Goal: Task Accomplishment & Management: Use online tool/utility

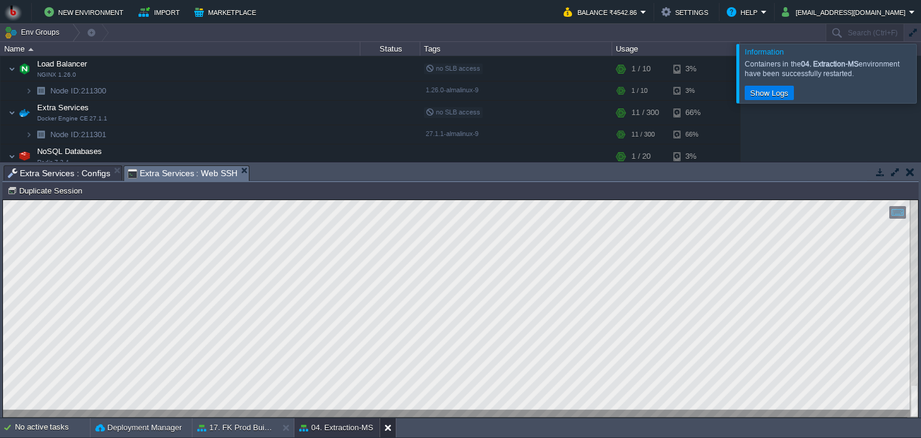
scroll to position [5, 0]
click at [90, 179] on span "Extra Services : Configs" at bounding box center [59, 173] width 103 height 14
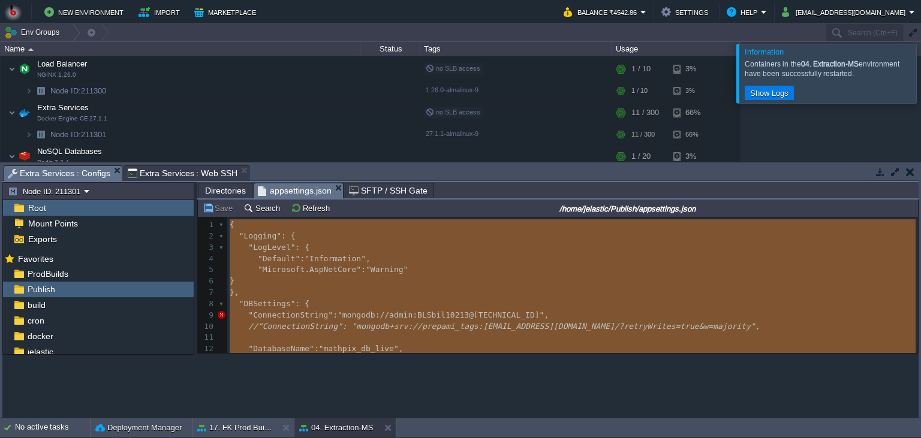
scroll to position [163, 0]
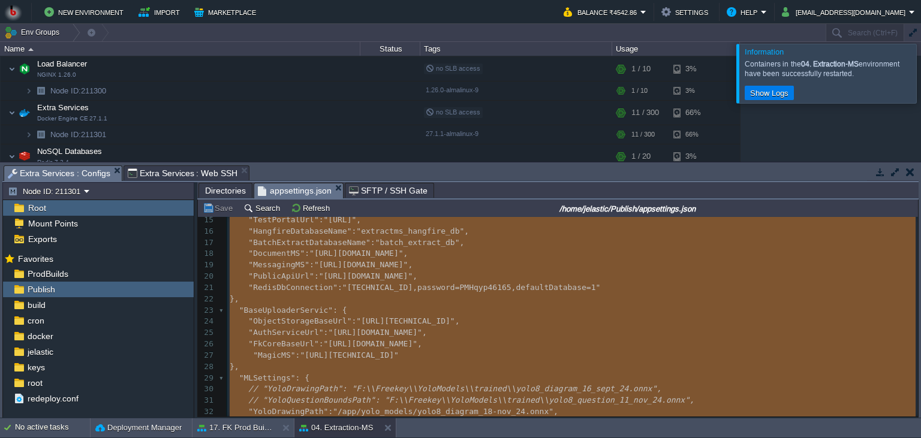
click at [221, 193] on span "Directories" at bounding box center [225, 191] width 41 height 14
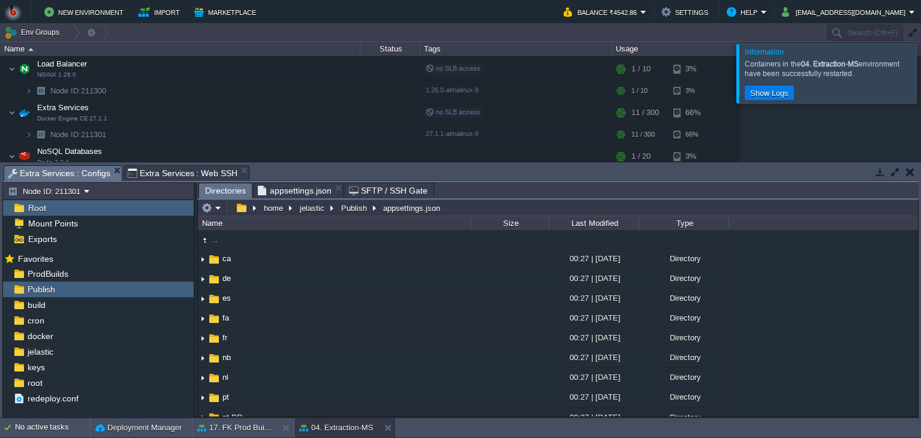
scroll to position [328, 0]
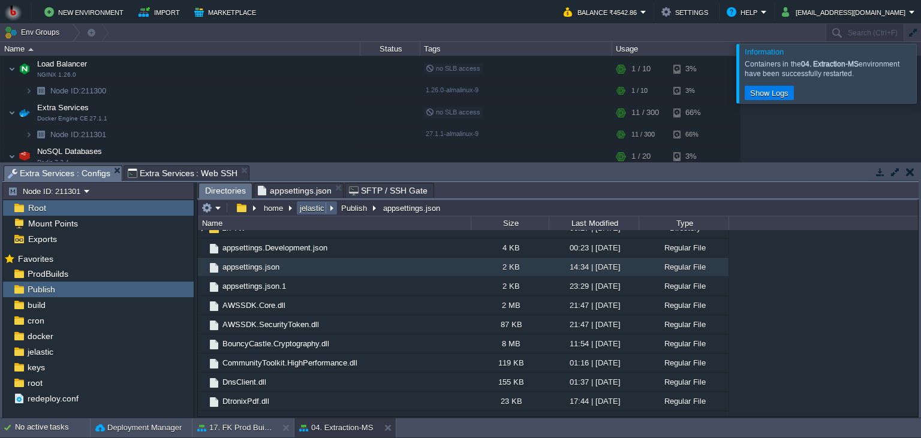
click at [332, 206] on em "jelastic" at bounding box center [317, 208] width 38 height 11
click at [344, 208] on button "Publish" at bounding box center [354, 208] width 31 height 11
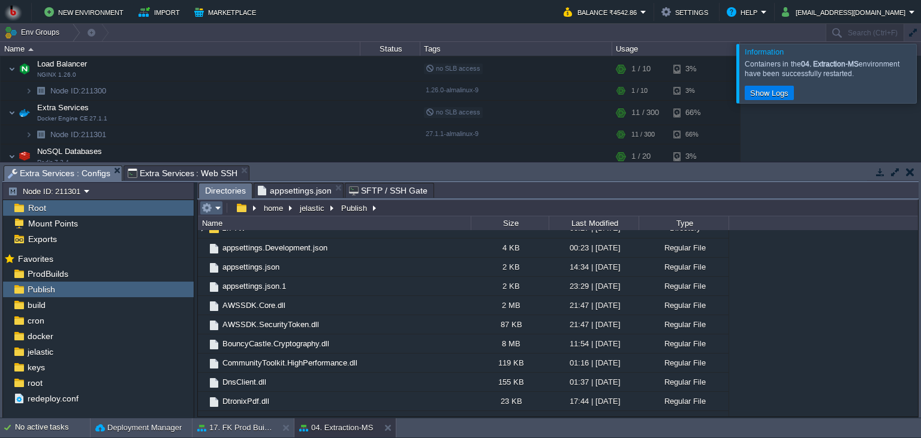
click at [218, 209] on em at bounding box center [212, 208] width 20 height 11
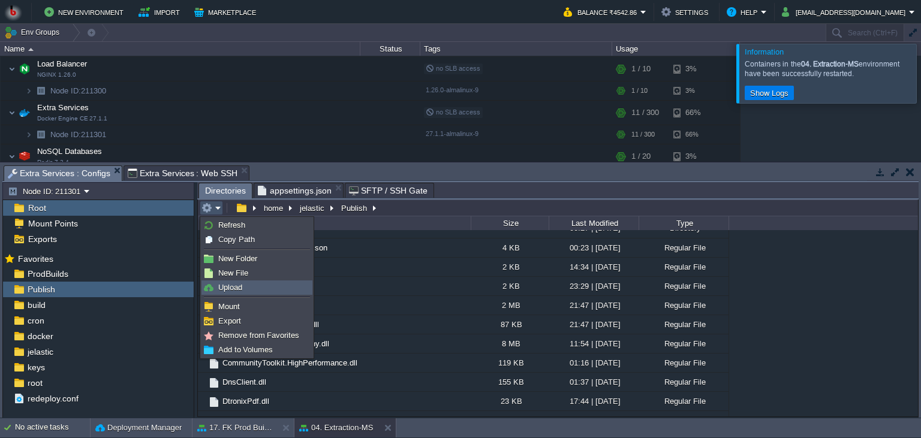
click at [235, 294] on link "Upload" at bounding box center [257, 287] width 110 height 13
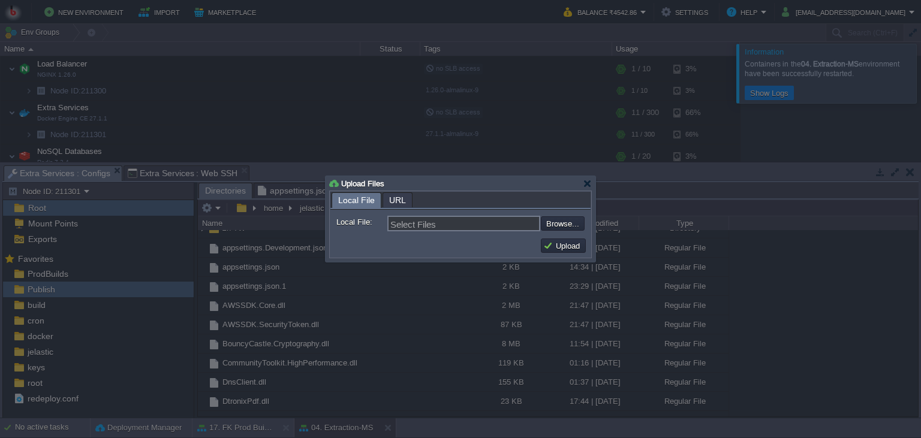
click at [563, 227] on input "file" at bounding box center [509, 224] width 152 height 14
type input "C:\fakepath\MathpixMSApp.dll"
type input "MathpixMSApp.dll"
click at [560, 251] on button "Upload" at bounding box center [563, 246] width 40 height 11
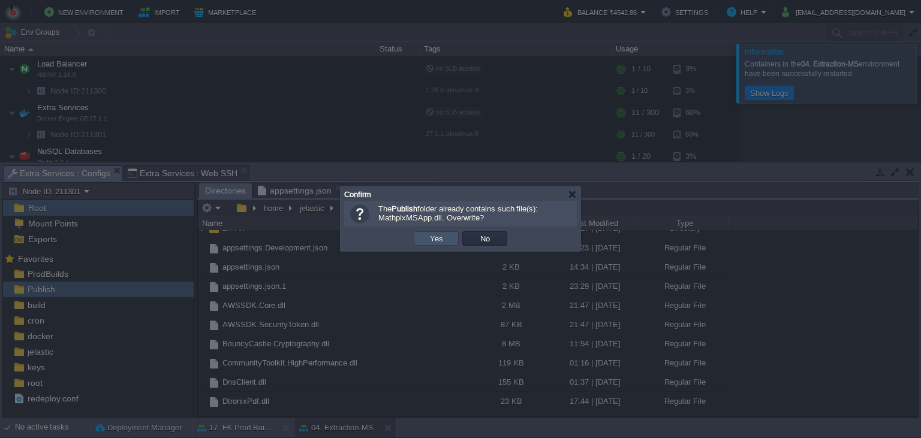
click at [434, 241] on button "Yes" at bounding box center [436, 238] width 20 height 11
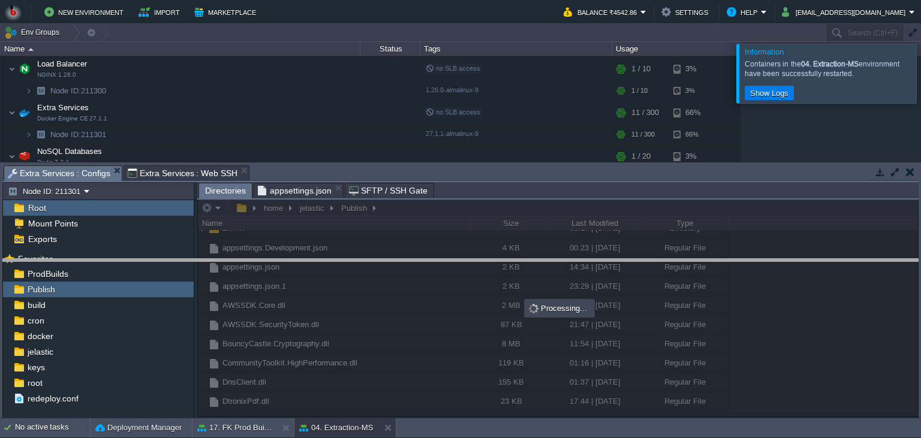
drag, startPoint x: 464, startPoint y: 172, endPoint x: 452, endPoint y: 275, distance: 104.5
click at [452, 275] on body "New Environment Import Marketplace Bonus ₹0.00 Upgrade Account Balance ₹4542.86…" at bounding box center [460, 219] width 921 height 438
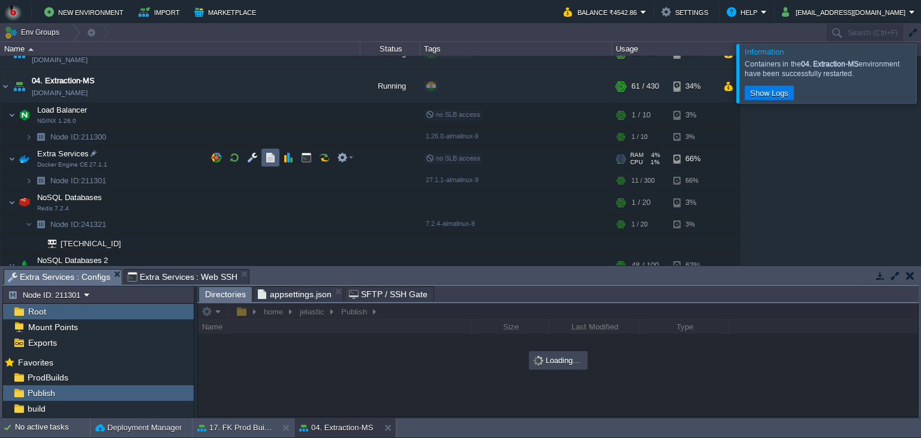
scroll to position [109, 0]
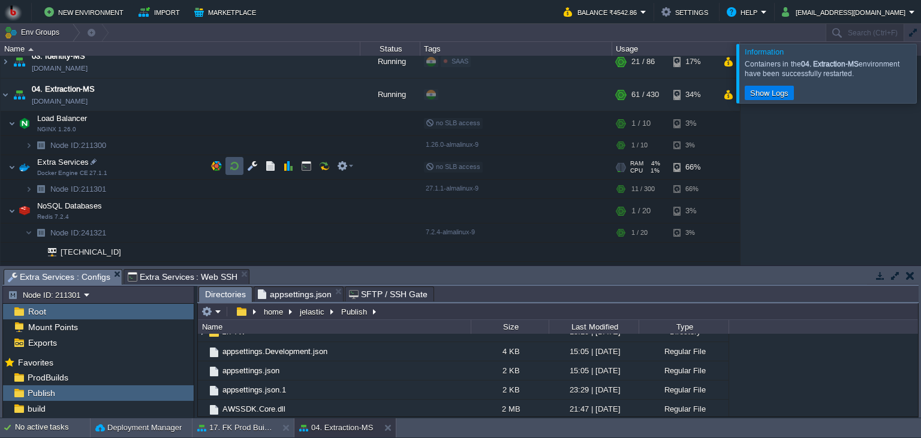
click at [229, 167] on button "button" at bounding box center [234, 166] width 11 height 11
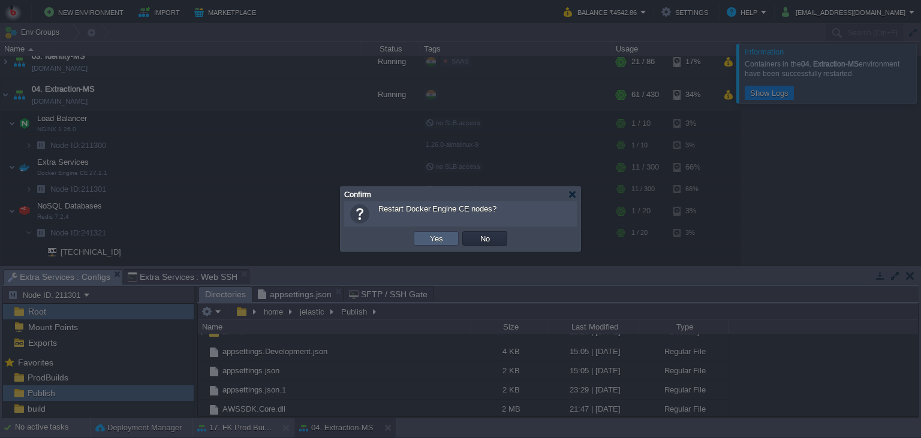
click at [426, 238] on td "Yes" at bounding box center [436, 239] width 45 height 14
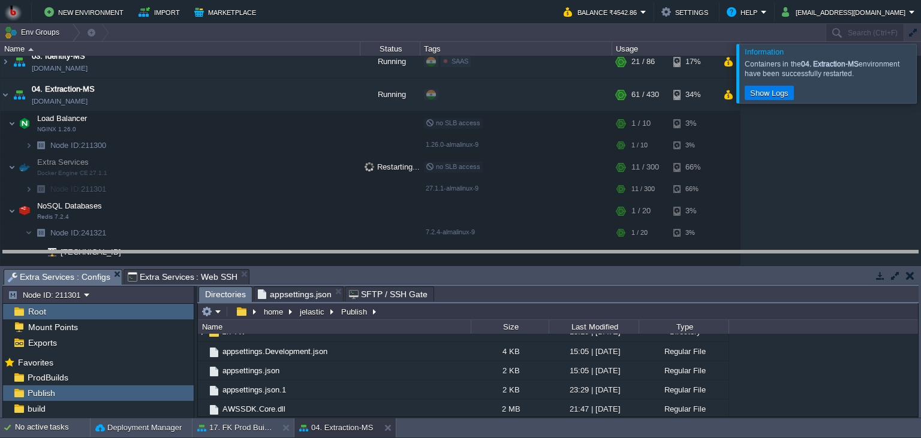
drag, startPoint x: 451, startPoint y: 277, endPoint x: 452, endPoint y: 239, distance: 37.8
click at [452, 239] on body "New Environment Import Marketplace Bonus ₹0.00 Upgrade Account Balance ₹4542.86…" at bounding box center [460, 219] width 921 height 438
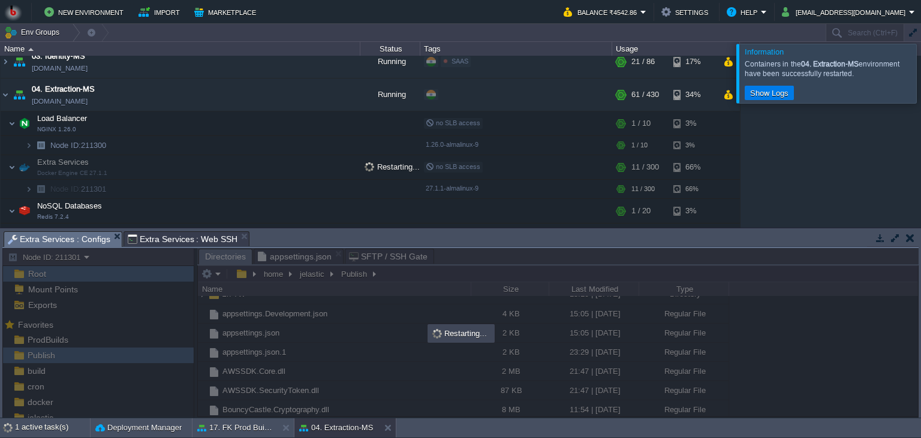
scroll to position [164, 0]
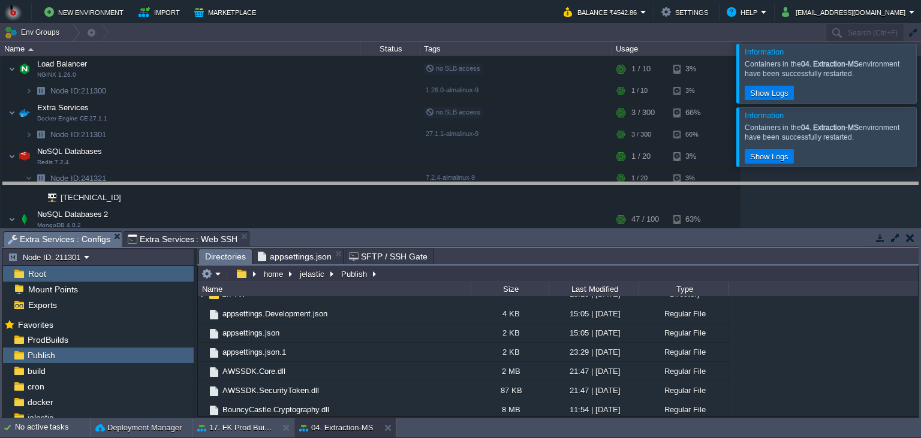
drag, startPoint x: 468, startPoint y: 246, endPoint x: 477, endPoint y: 184, distance: 62.9
click at [477, 184] on body "New Environment Import Marketplace Bonus ₹0.00 Upgrade Account Balance ₹4542.86…" at bounding box center [460, 219] width 921 height 438
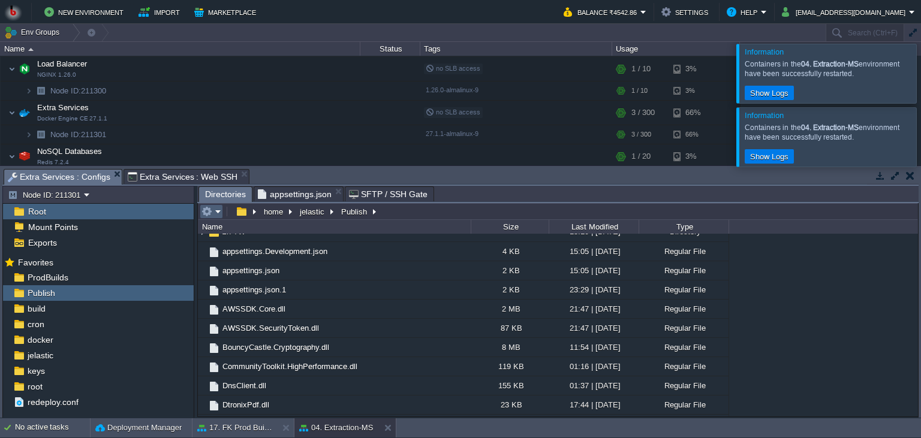
click at [212, 212] on button "button" at bounding box center [207, 211] width 11 height 11
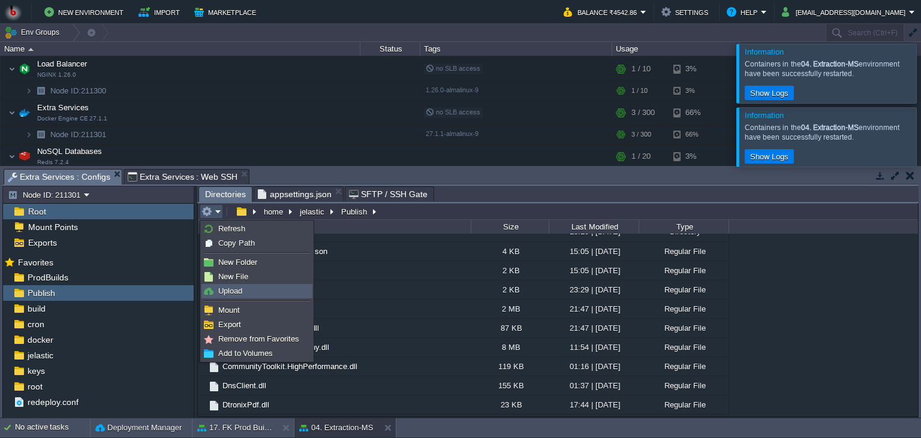
click at [218, 288] on link "Upload" at bounding box center [257, 291] width 110 height 13
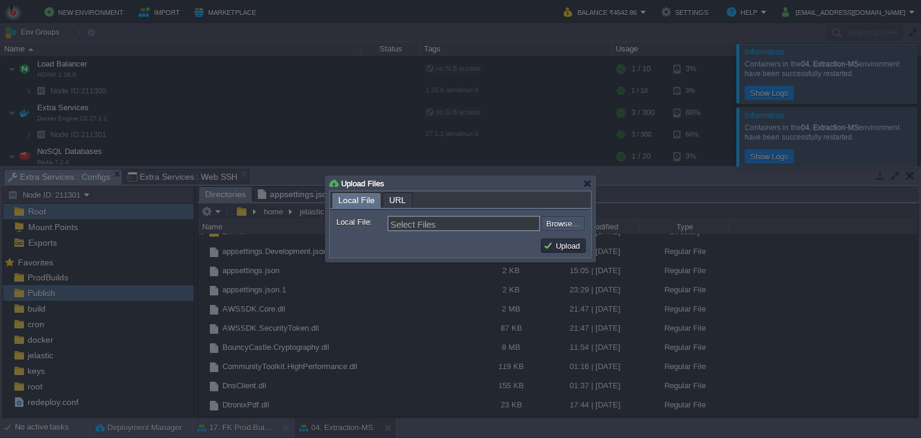
click at [563, 226] on input "file" at bounding box center [509, 224] width 152 height 14
type input "C:\fakepath\MathpixMSApp.dll"
type input "MathpixMSApp.dll"
click at [582, 253] on td "Upload" at bounding box center [563, 246] width 45 height 14
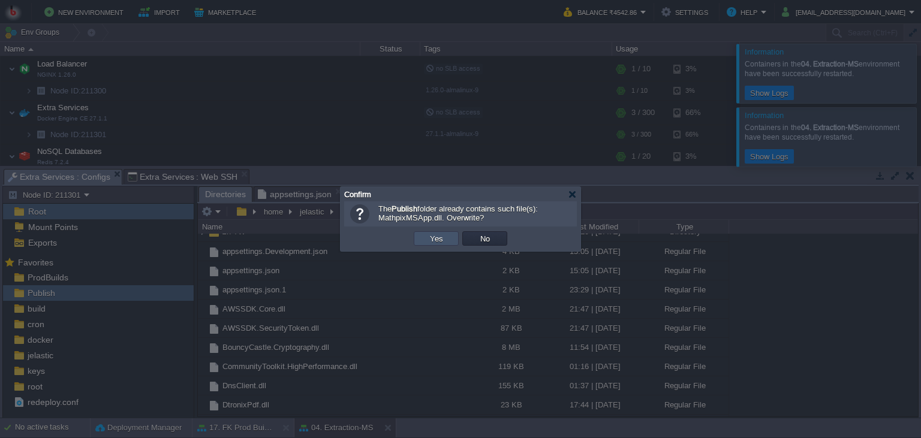
click at [445, 238] on button "Yes" at bounding box center [436, 238] width 20 height 11
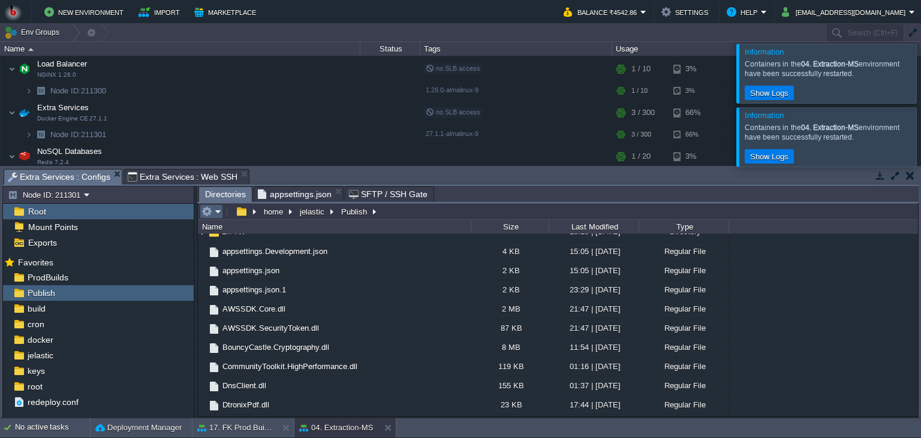
click at [214, 211] on em at bounding box center [212, 211] width 20 height 11
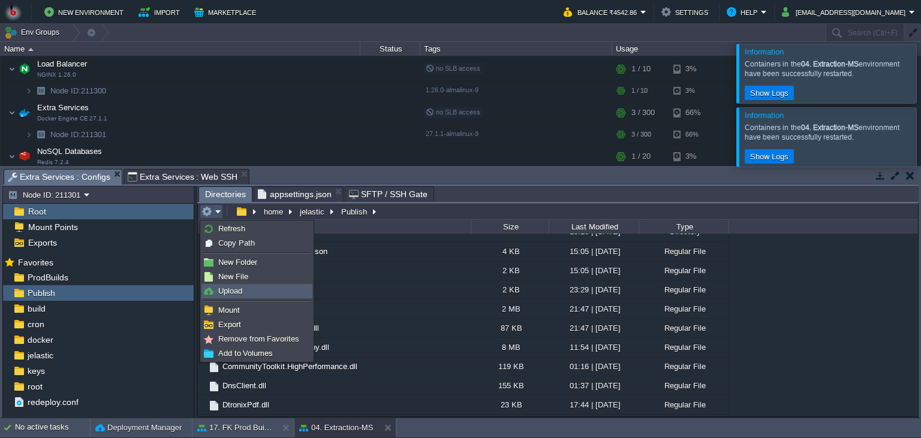
click at [233, 286] on link "Upload" at bounding box center [257, 291] width 110 height 13
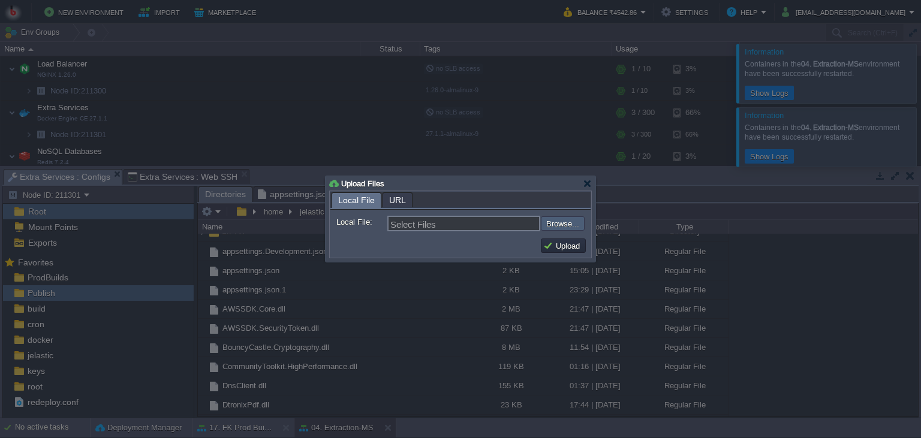
click at [569, 222] on input "file" at bounding box center [509, 224] width 152 height 14
type input "C:\fakepath\MathpixMSApp.dll"
type input "MathpixMSApp.dll"
click at [570, 246] on button "Upload" at bounding box center [563, 246] width 40 height 11
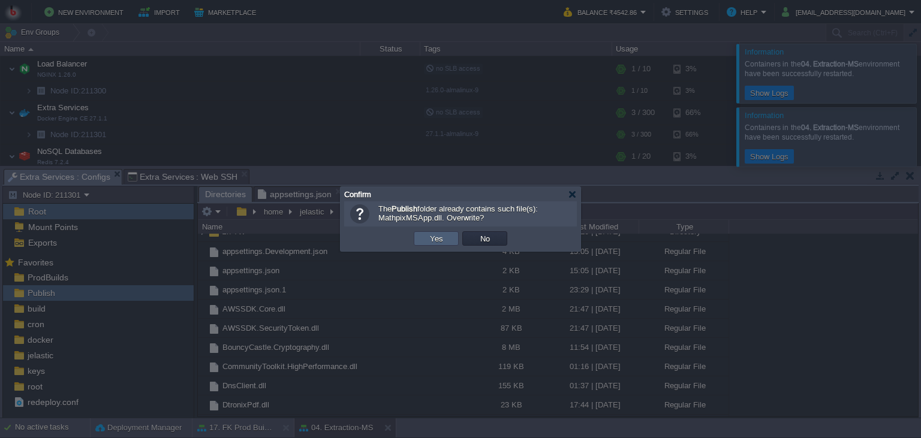
click at [434, 236] on button "Yes" at bounding box center [436, 238] width 20 height 11
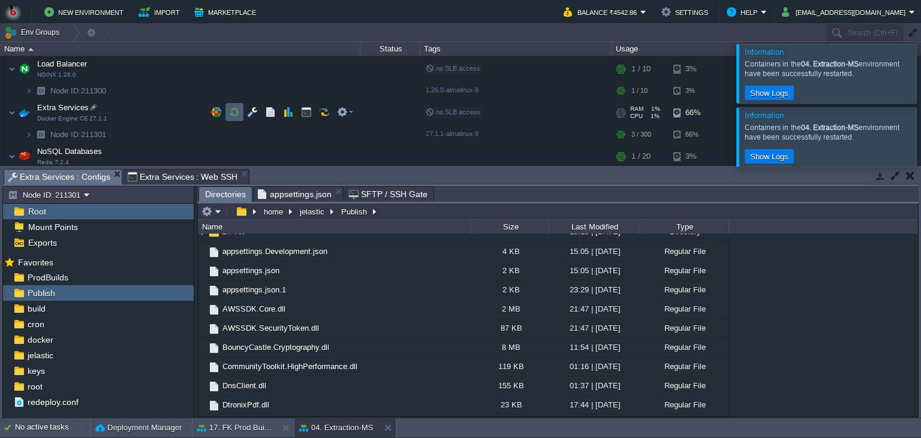
click at [233, 114] on button "button" at bounding box center [234, 112] width 11 height 11
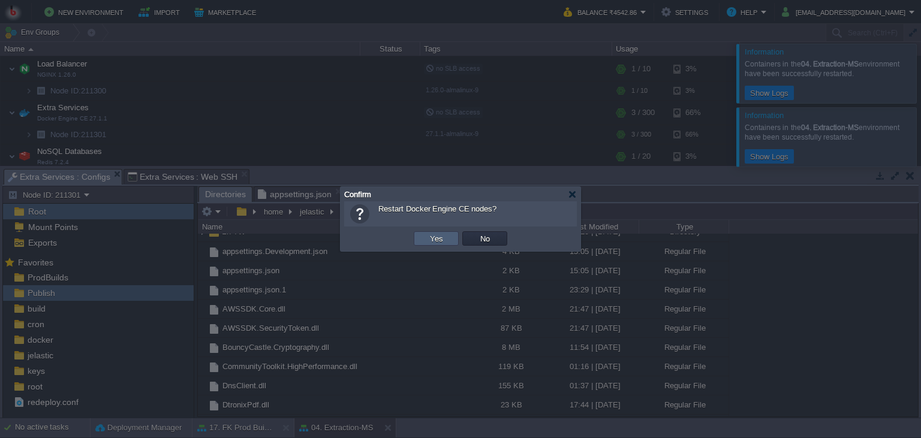
click at [431, 241] on button "Yes" at bounding box center [436, 238] width 20 height 11
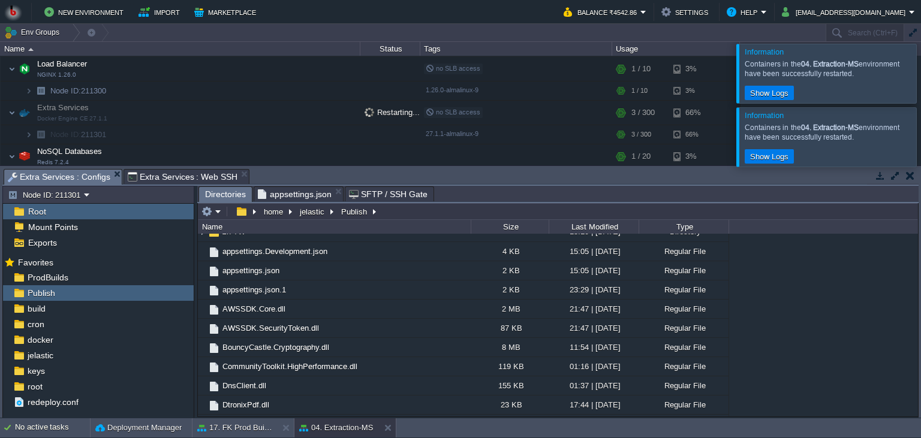
click at [463, 167] on div "Tasks Activity Log Archive Git / SVN Dev Ops : Web SSH Extra Services : Configs…" at bounding box center [460, 292] width 921 height 252
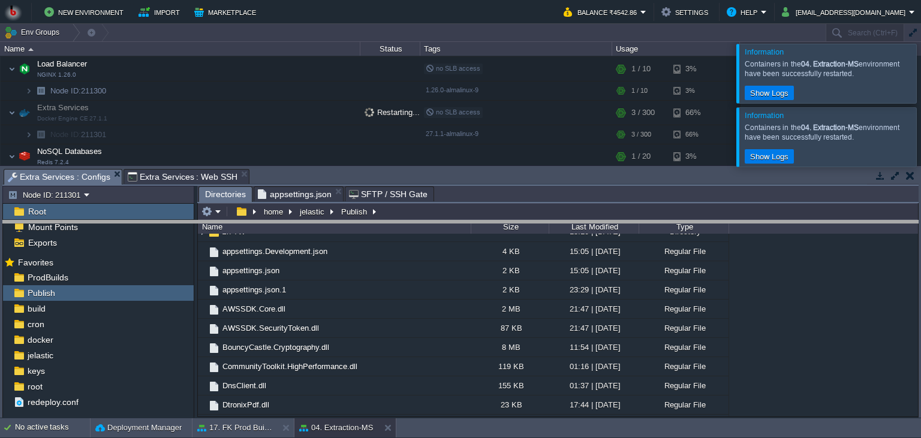
drag, startPoint x: 467, startPoint y: 176, endPoint x: 461, endPoint y: 236, distance: 60.3
click at [461, 236] on body "New Environment Import Marketplace Bonus ₹0.00 Upgrade Account Balance ₹4542.86…" at bounding box center [460, 219] width 921 height 438
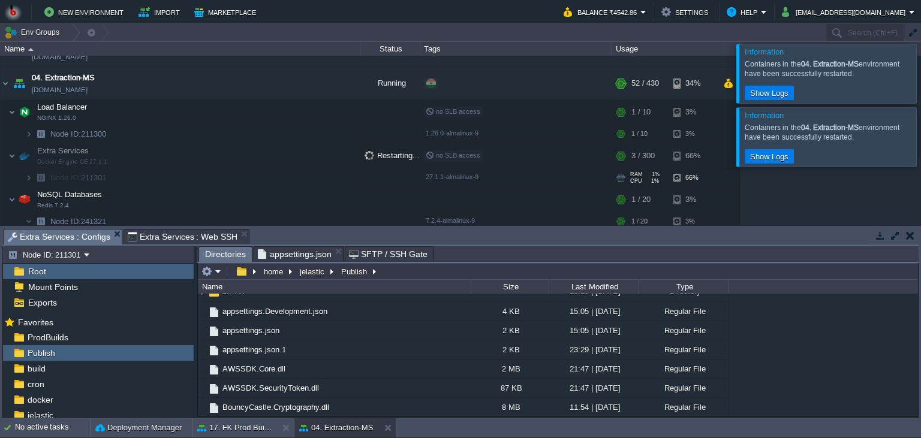
scroll to position [109, 0]
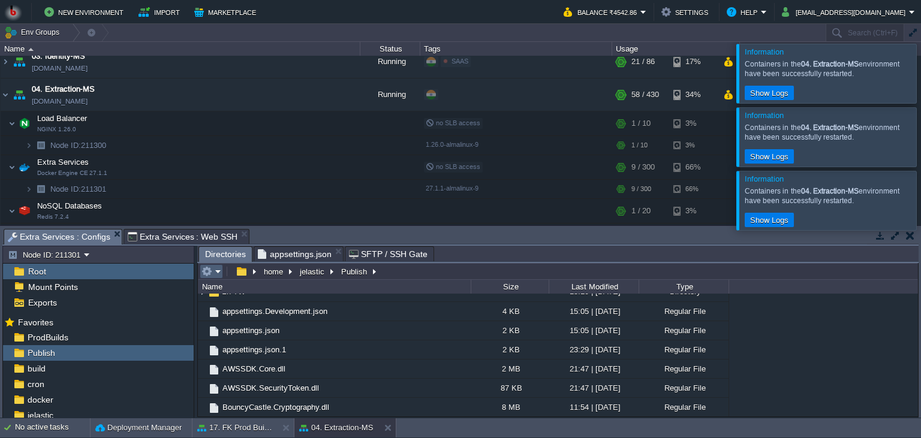
click at [217, 275] on em at bounding box center [212, 271] width 20 height 11
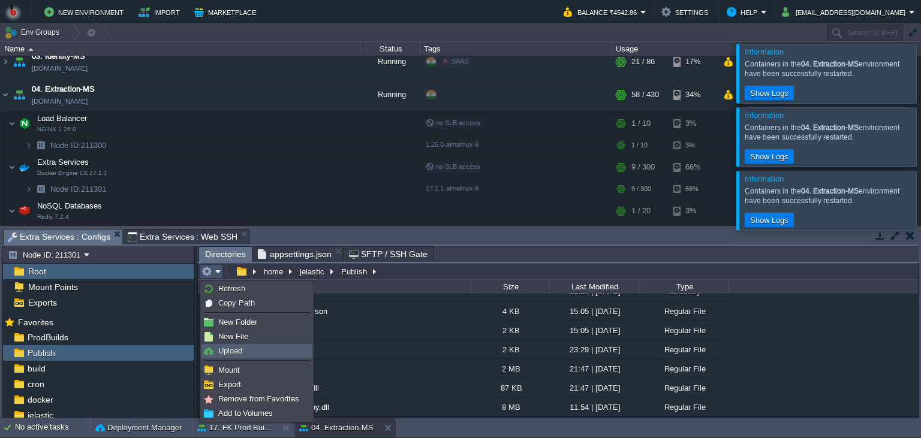
click at [235, 349] on span "Upload" at bounding box center [230, 351] width 24 height 9
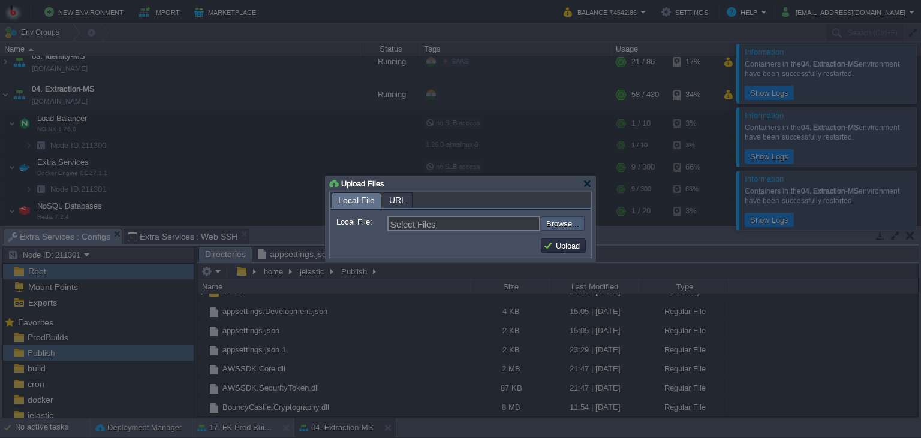
click at [554, 225] on input "file" at bounding box center [509, 224] width 152 height 14
type input "C:\fakepath\MathpixMSApp.dll"
type input "MathpixMSApp.dll"
click at [573, 246] on button "Upload" at bounding box center [563, 246] width 40 height 11
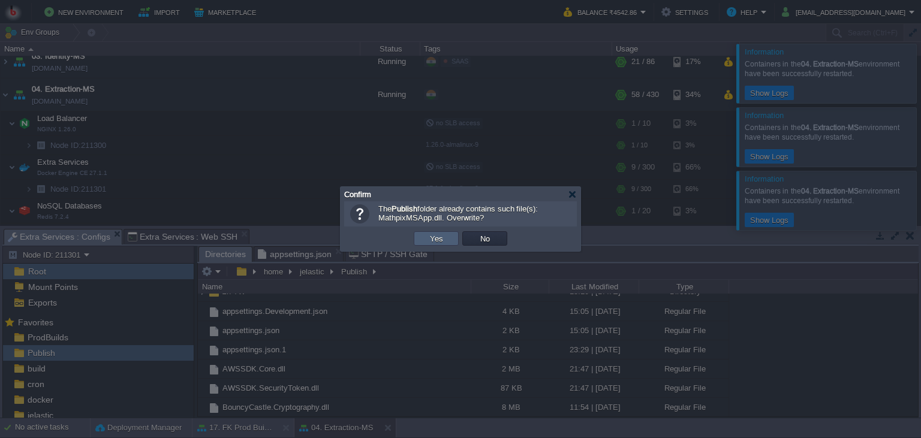
click at [446, 237] on td "Yes" at bounding box center [436, 239] width 45 height 14
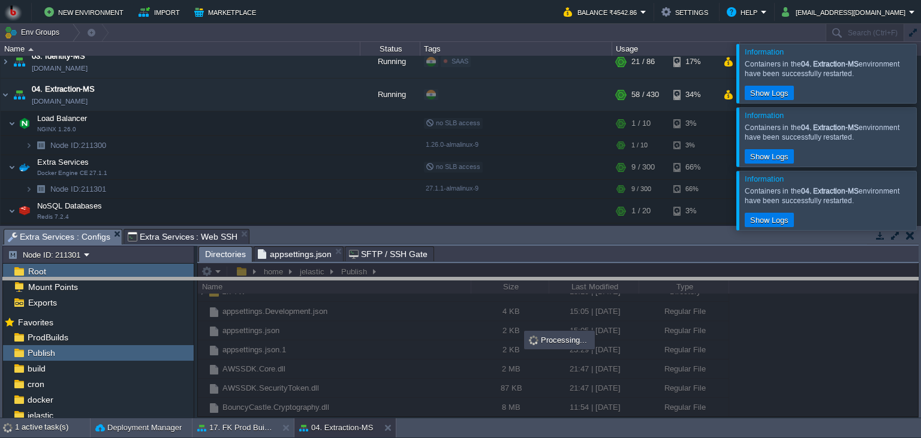
drag, startPoint x: 459, startPoint y: 243, endPoint x: 467, endPoint y: 306, distance: 63.5
click at [467, 306] on body "New Environment Import Marketplace Bonus ₹0.00 Upgrade Account Balance ₹4542.86…" at bounding box center [460, 219] width 921 height 438
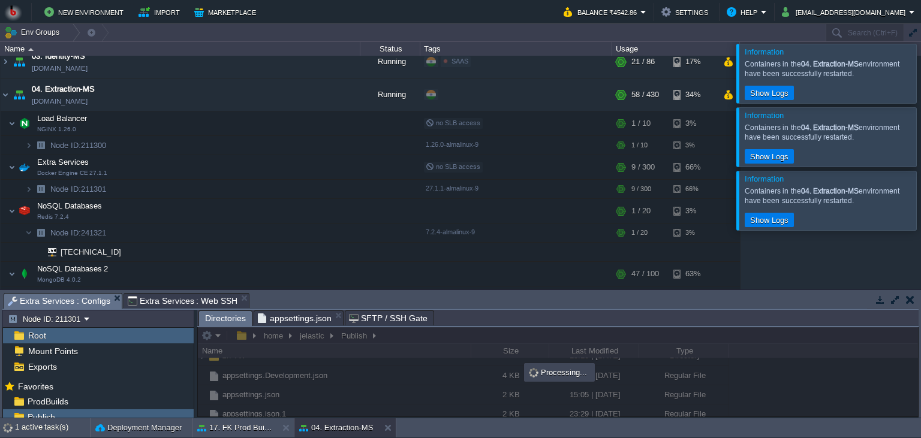
click at [462, 291] on body "New Environment Import Marketplace Bonus ₹0.00 Upgrade Account Balance ₹4542.86…" at bounding box center [460, 219] width 921 height 438
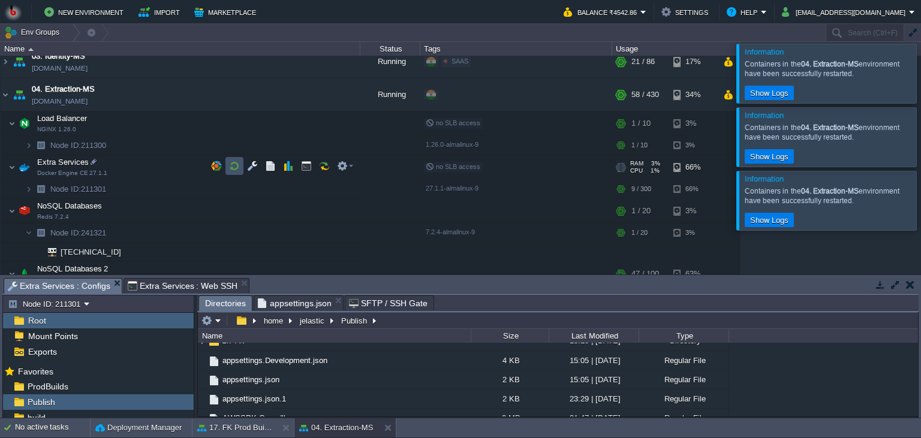
click at [230, 166] on button "button" at bounding box center [234, 166] width 11 height 11
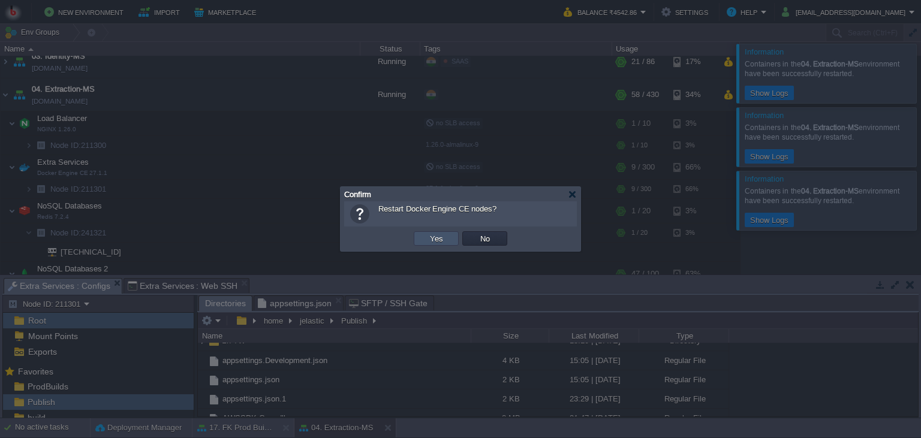
click at [434, 236] on button "Yes" at bounding box center [436, 238] width 20 height 11
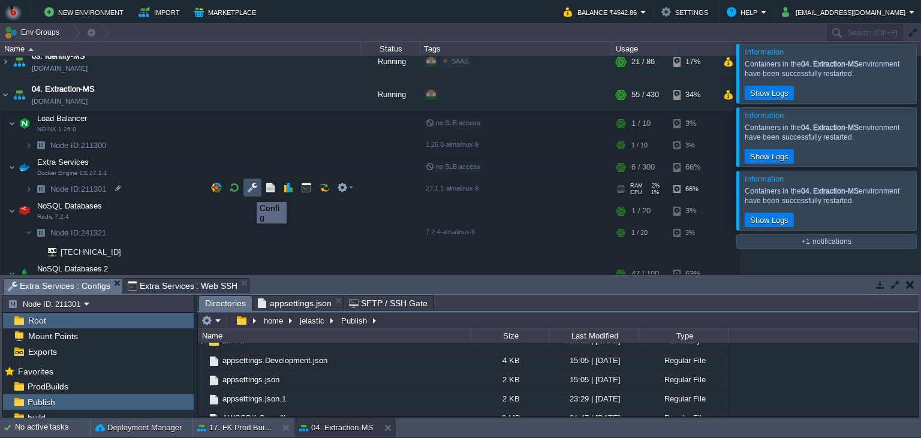
click at [251, 191] on button "button" at bounding box center [252, 187] width 11 height 11
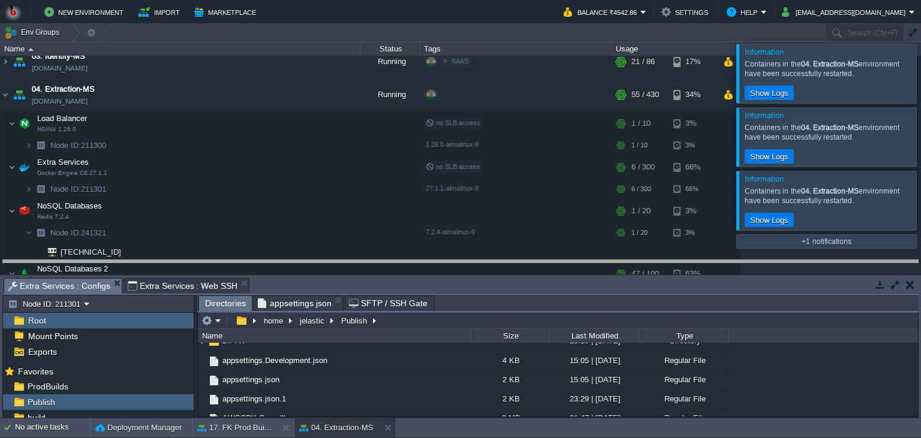
drag, startPoint x: 294, startPoint y: 286, endPoint x: 308, endPoint y: 196, distance: 90.9
click at [308, 196] on body "New Environment Import Marketplace Bonus ₹0.00 Upgrade Account Balance ₹4542.86…" at bounding box center [460, 219] width 921 height 438
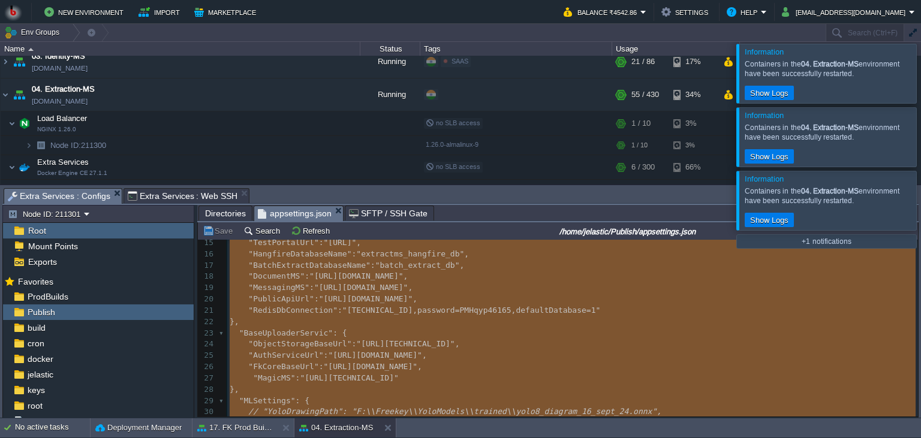
scroll to position [163, 0]
click at [300, 215] on span "appsettings.json" at bounding box center [295, 213] width 74 height 15
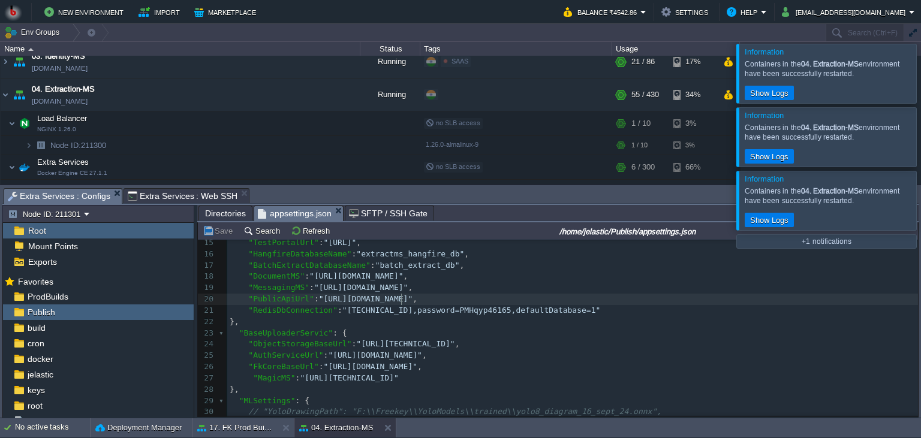
scroll to position [0, 0]
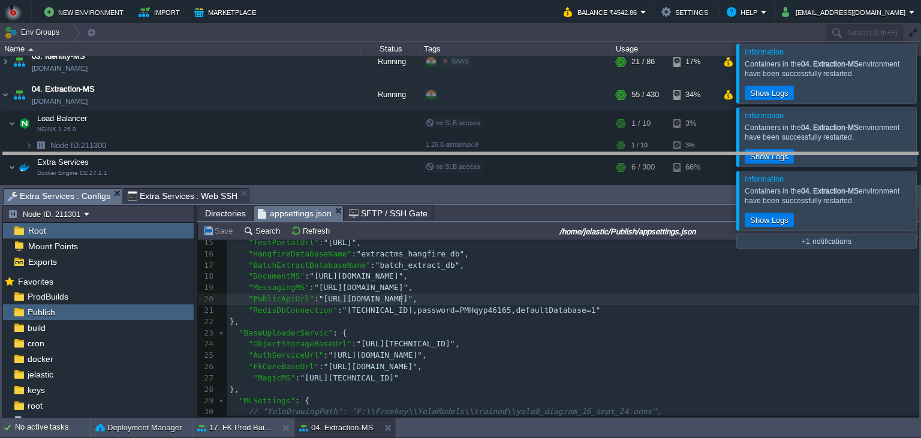
drag, startPoint x: 426, startPoint y: 198, endPoint x: 427, endPoint y: 157, distance: 40.8
click at [427, 157] on body "New Environment Import Marketplace Bonus ₹0.00 Upgrade Account Balance ₹4542.86…" at bounding box center [460, 219] width 921 height 438
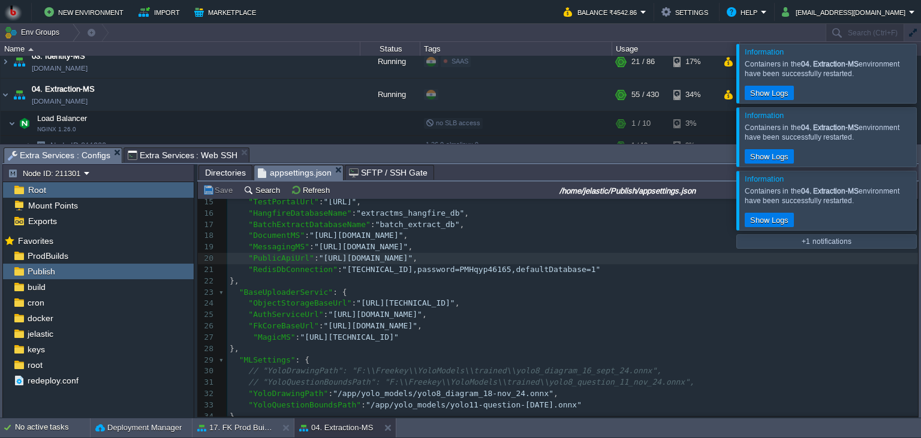
click at [921, 202] on div at bounding box center [936, 200] width 0 height 59
click at [921, 147] on div at bounding box center [936, 136] width 0 height 59
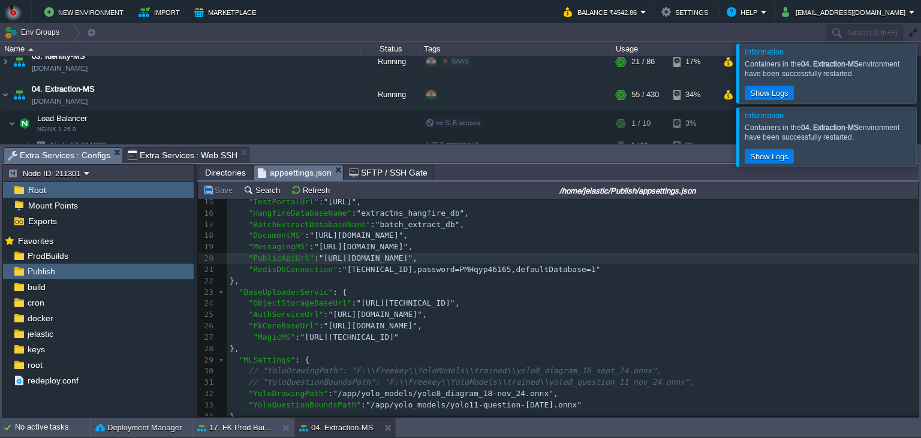
click at [921, 83] on div at bounding box center [936, 73] width 0 height 59
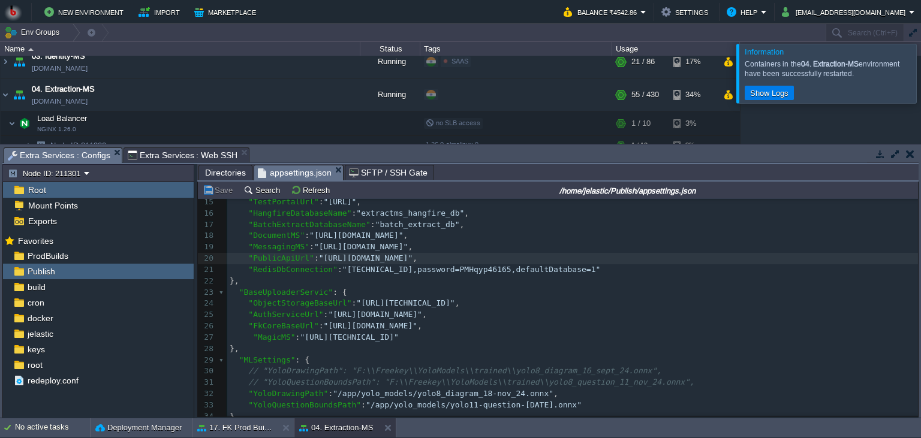
click at [921, 83] on div at bounding box center [936, 73] width 0 height 59
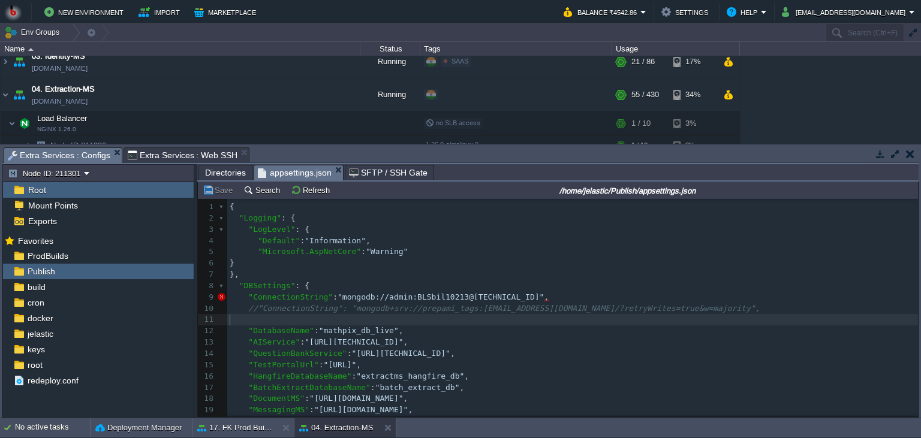
type textarea "//"ConnectionString": "mongodb+srv://prepami_tags:[EMAIL_ADDRESS][DOMAIN_NAME]/…"
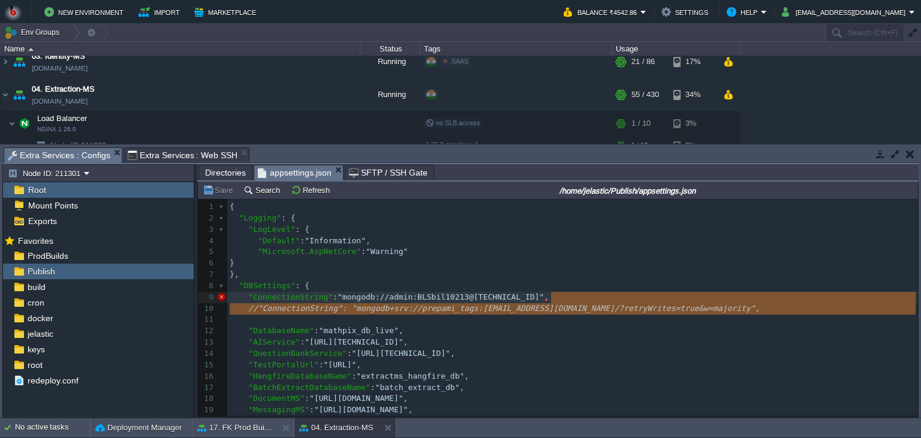
drag, startPoint x: 615, startPoint y: 320, endPoint x: 629, endPoint y: 296, distance: 27.7
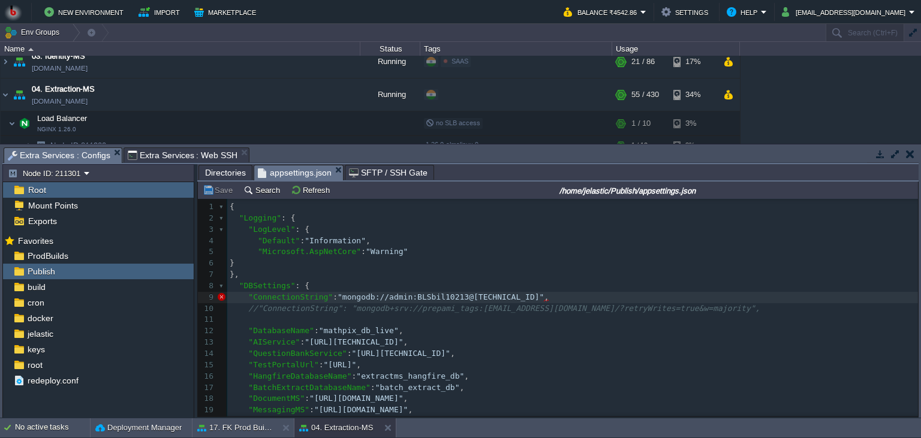
scroll to position [3, 394]
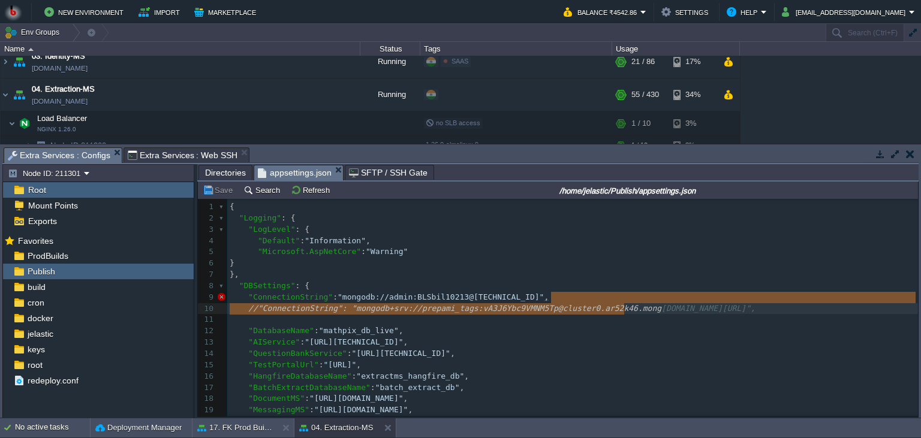
type textarea "//"ConnectionString": "mongodb+srv://prepami_tags:[EMAIL_ADDRESS][DOMAIN_NAME]/…"
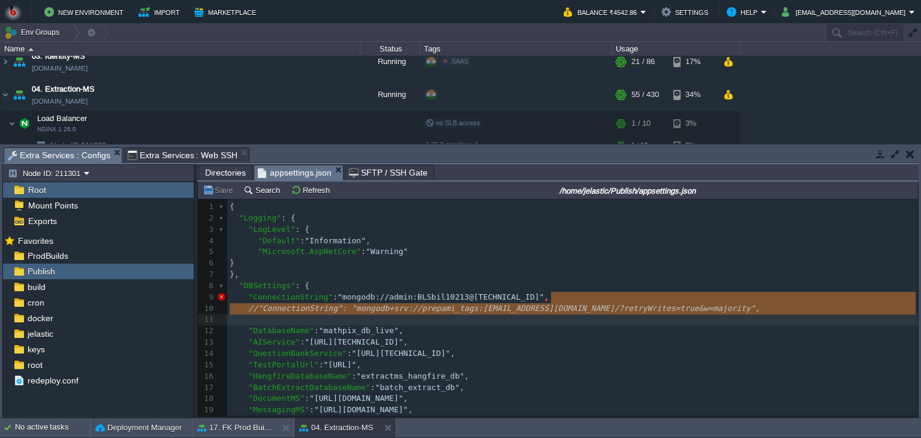
drag, startPoint x: 624, startPoint y: 301, endPoint x: 626, endPoint y: 317, distance: 15.6
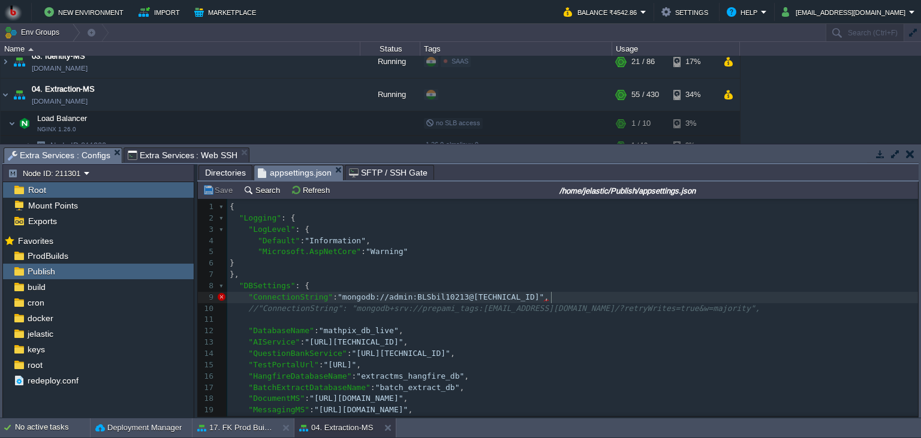
type textarea "//"ConnectionString": "mongodb+srv://prepami_tags:[EMAIL_ADDRESS][DOMAIN_NAME]/…"
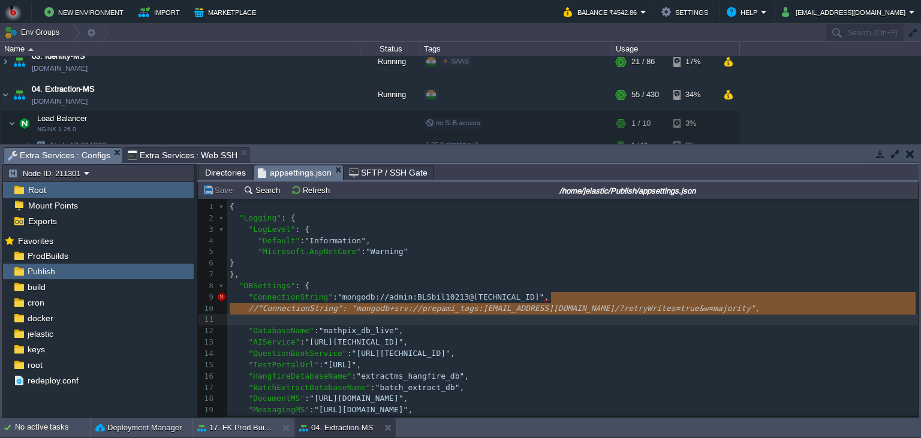
drag, startPoint x: 632, startPoint y: 301, endPoint x: 630, endPoint y: 323, distance: 21.7
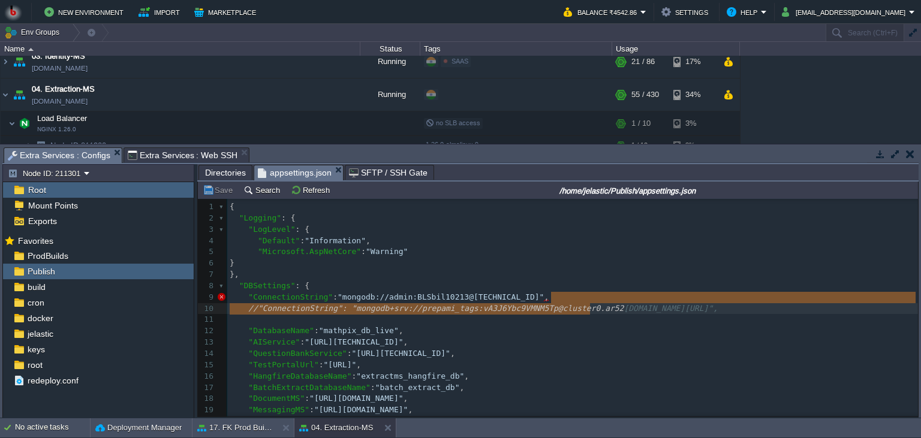
scroll to position [9, 360]
type textarea "//"ConnectionString": "mongodb+srv://prepami_tags:[EMAIL_ADDRESS][DOMAIN_NAME]/…"
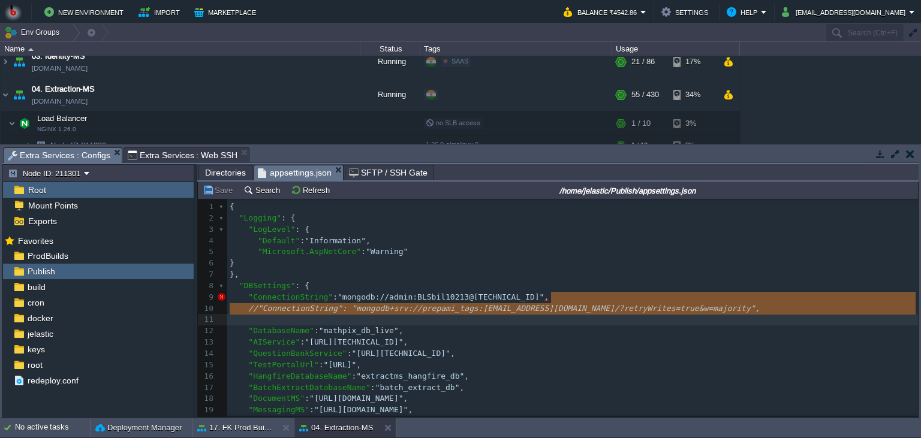
scroll to position [18, 0]
drag, startPoint x: 577, startPoint y: 301, endPoint x: 594, endPoint y: 317, distance: 23.3
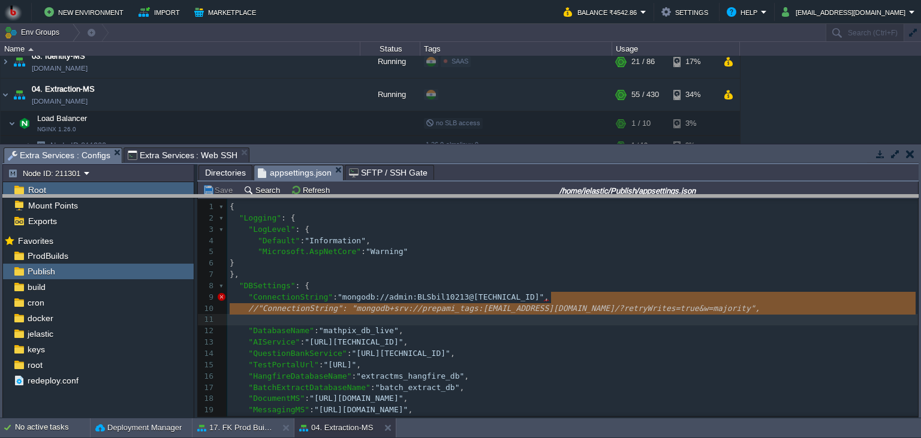
drag, startPoint x: 395, startPoint y: 155, endPoint x: 392, endPoint y: 221, distance: 66.6
click at [392, 221] on body "New Environment Import Marketplace Bonus ₹0.00 Upgrade Account Balance ₹4542.86…" at bounding box center [460, 219] width 921 height 438
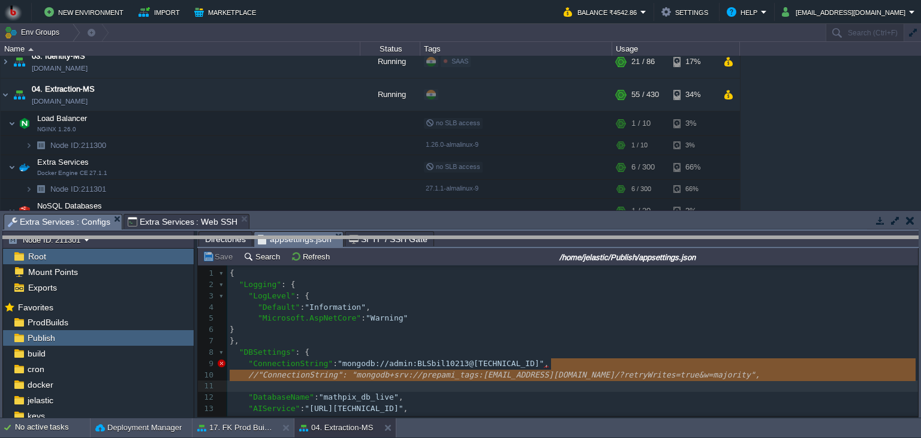
click at [389, 244] on body "New Environment Import Marketplace Bonus ₹0.00 Upgrade Account Balance ₹4542.86…" at bounding box center [460, 219] width 921 height 438
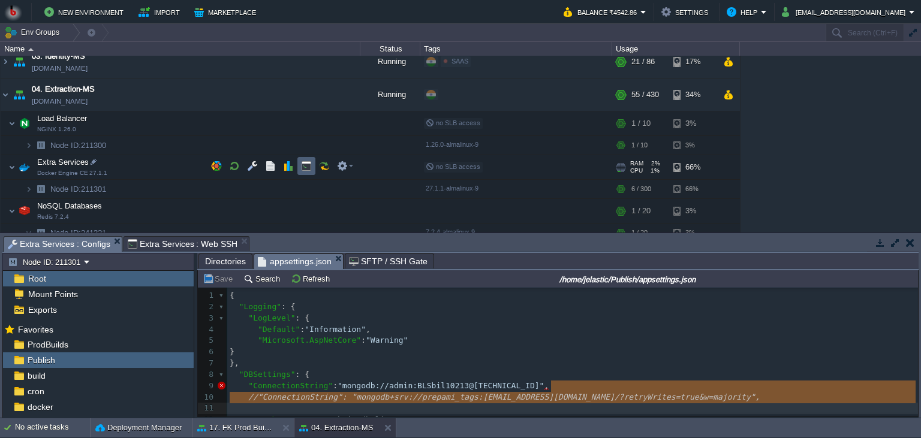
click at [302, 167] on button "button" at bounding box center [306, 166] width 11 height 11
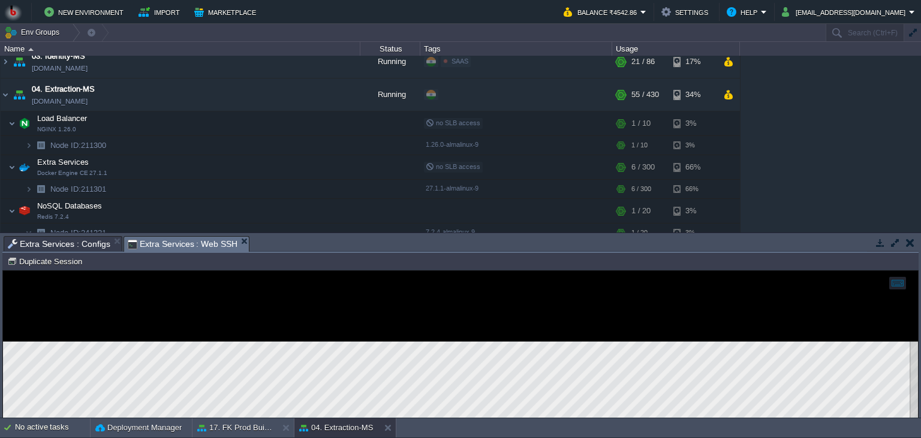
scroll to position [5, 0]
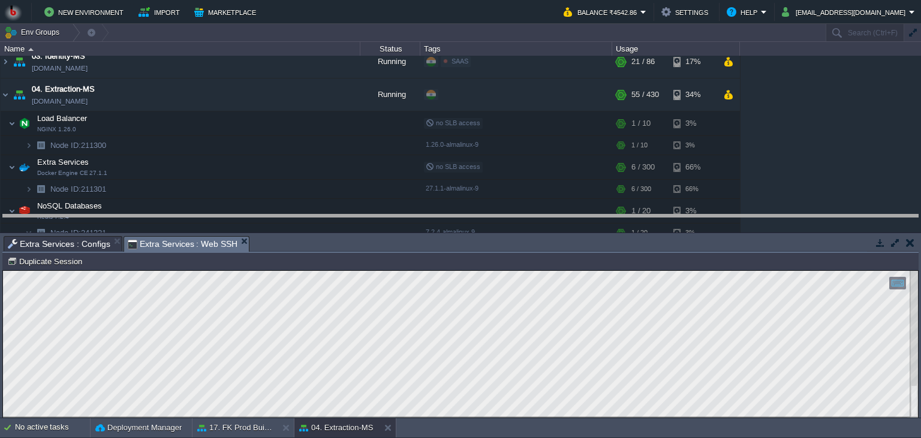
drag, startPoint x: 417, startPoint y: 244, endPoint x: 423, endPoint y: 205, distance: 38.9
click at [423, 205] on body "New Environment Import Marketplace Bonus ₹0.00 Upgrade Account Balance ₹4542.86…" at bounding box center [460, 219] width 921 height 438
